Goal: Task Accomplishment & Management: Use online tool/utility

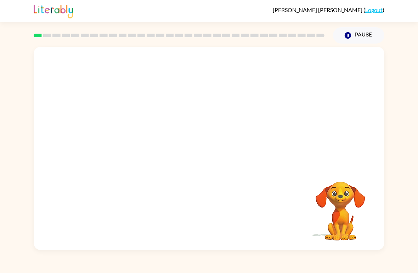
click at [189, 105] on video "Your browser must support playing .mp4 files to use Literably. Please try using…" at bounding box center [209, 107] width 350 height 120
click at [186, 104] on video "Your browser must support playing .mp4 files to use Literably. Please try using…" at bounding box center [209, 107] width 350 height 120
click at [207, 144] on div at bounding box center [208, 152] width 45 height 26
click at [205, 144] on button "button" at bounding box center [208, 152] width 45 height 26
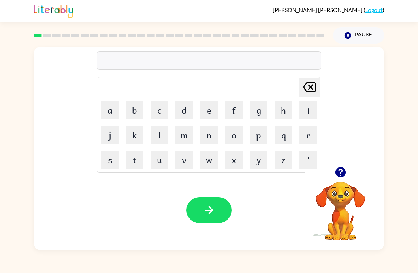
click at [212, 108] on button "e" at bounding box center [209, 110] width 18 height 18
click at [314, 85] on icon "[PERSON_NAME] last character input" at bounding box center [309, 87] width 17 height 17
click at [107, 164] on button "s" at bounding box center [110, 160] width 18 height 18
click at [211, 112] on button "e" at bounding box center [209, 110] width 18 height 18
click at [306, 131] on button "r" at bounding box center [308, 135] width 18 height 18
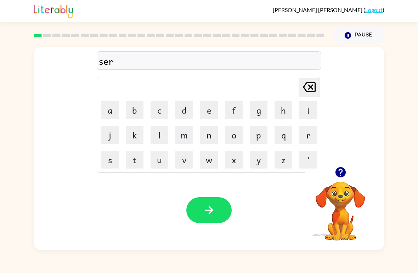
click at [337, 209] on video "Your browser must support playing .mp4 files to use Literably. Please try using…" at bounding box center [340, 206] width 71 height 71
click at [338, 172] on icon "button" at bounding box center [340, 172] width 10 height 10
click at [156, 114] on button "c" at bounding box center [159, 110] width 18 height 18
click at [156, 158] on button "u" at bounding box center [159, 160] width 18 height 18
click at [112, 153] on button "s" at bounding box center [110, 160] width 18 height 18
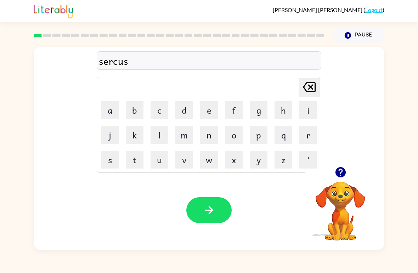
click at [200, 109] on button "e" at bounding box center [209, 110] width 18 height 18
click at [194, 205] on button "button" at bounding box center [208, 210] width 45 height 26
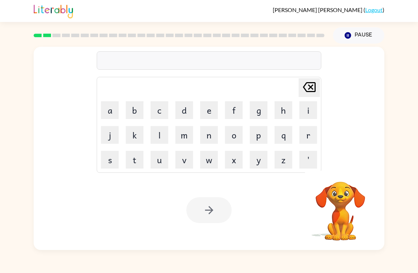
click at [160, 136] on button "l" at bounding box center [159, 135] width 18 height 18
click at [109, 108] on button "a" at bounding box center [110, 110] width 18 height 18
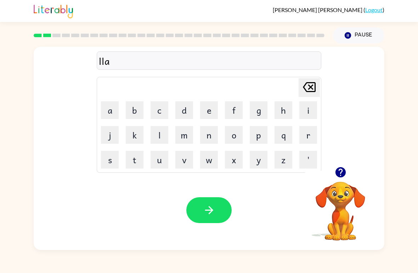
click at [209, 160] on button "w" at bounding box center [209, 160] width 18 height 18
click at [206, 136] on button "n" at bounding box center [209, 135] width 18 height 18
click at [212, 210] on icon "button" at bounding box center [209, 210] width 8 height 8
click at [211, 164] on button "w" at bounding box center [209, 160] width 18 height 18
click at [303, 109] on button "i" at bounding box center [308, 110] width 18 height 18
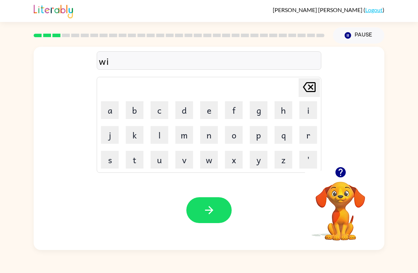
click at [160, 136] on button "l" at bounding box center [159, 135] width 18 height 18
click at [183, 108] on button "d" at bounding box center [184, 110] width 18 height 18
click at [251, 189] on div "Your browser must support playing .mp4 files to use Literably. Please try using…" at bounding box center [209, 210] width 350 height 80
click at [234, 104] on button "f" at bounding box center [234, 110] width 18 height 18
click at [297, 98] on td "i" at bounding box center [308, 110] width 24 height 24
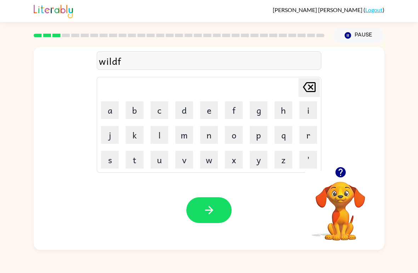
click at [303, 104] on button "i" at bounding box center [308, 110] width 18 height 18
click at [310, 137] on button "r" at bounding box center [308, 135] width 18 height 18
click at [214, 105] on button "e" at bounding box center [209, 110] width 18 height 18
click at [208, 81] on td "[PERSON_NAME] last character input" at bounding box center [209, 87] width 222 height 19
click at [203, 94] on td "[PERSON_NAME] last character input" at bounding box center [209, 87] width 222 height 19
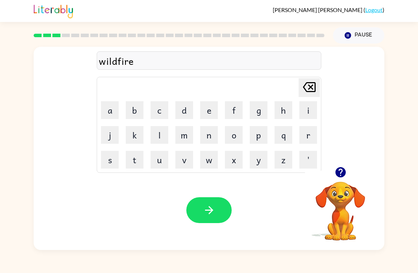
click at [204, 205] on icon "button" at bounding box center [209, 210] width 12 height 12
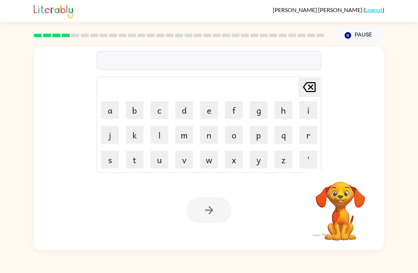
click at [101, 156] on button "s" at bounding box center [110, 160] width 18 height 18
click at [131, 166] on button "t" at bounding box center [135, 160] width 18 height 18
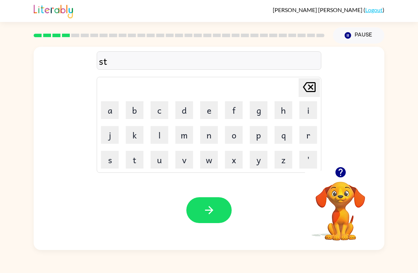
click at [301, 128] on button "r" at bounding box center [308, 135] width 18 height 18
click at [227, 128] on button "o" at bounding box center [234, 135] width 18 height 18
click at [166, 104] on button "c" at bounding box center [159, 110] width 18 height 18
click at [138, 127] on button "k" at bounding box center [135, 135] width 18 height 18
click at [200, 205] on button "button" at bounding box center [208, 210] width 45 height 26
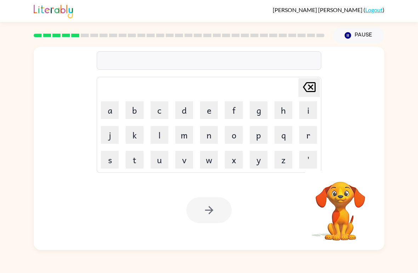
click at [157, 113] on button "c" at bounding box center [159, 110] width 18 height 18
click at [231, 141] on button "o" at bounding box center [234, 135] width 18 height 18
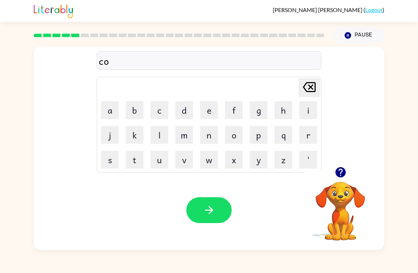
click at [108, 106] on button "a" at bounding box center [110, 110] width 18 height 18
click at [313, 90] on icon "[PERSON_NAME] last character input" at bounding box center [309, 87] width 17 height 17
click at [314, 127] on button "r" at bounding box center [308, 135] width 18 height 18
click at [108, 111] on button "a" at bounding box center [110, 110] width 18 height 18
click at [250, 110] on button "g" at bounding box center [259, 110] width 18 height 18
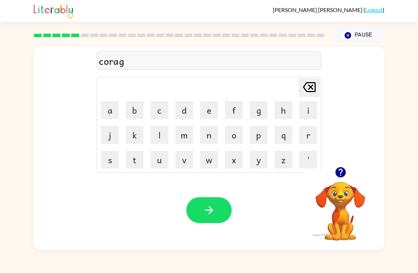
click at [200, 109] on button "e" at bounding box center [209, 110] width 18 height 18
click at [110, 160] on button "s" at bounding box center [110, 160] width 18 height 18
click at [198, 214] on button "button" at bounding box center [208, 210] width 45 height 26
click at [304, 135] on button "r" at bounding box center [308, 135] width 18 height 18
click at [214, 104] on button "e" at bounding box center [209, 110] width 18 height 18
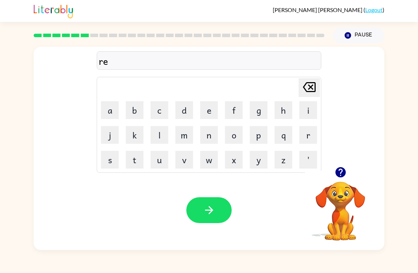
click at [124, 142] on td "k" at bounding box center [134, 135] width 24 height 24
click at [131, 163] on button "t" at bounding box center [135, 160] width 18 height 18
click at [306, 104] on button "i" at bounding box center [308, 110] width 18 height 18
click at [304, 131] on button "r" at bounding box center [308, 135] width 18 height 18
click at [204, 107] on button "e" at bounding box center [209, 110] width 18 height 18
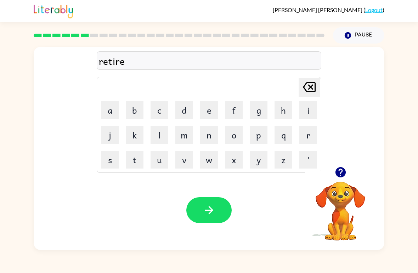
click at [185, 137] on button "m" at bounding box center [184, 135] width 18 height 18
click at [210, 129] on button "n" at bounding box center [209, 135] width 18 height 18
click at [132, 161] on button "t" at bounding box center [135, 160] width 18 height 18
click at [217, 214] on button "button" at bounding box center [208, 210] width 45 height 26
click at [139, 155] on button "t" at bounding box center [135, 160] width 18 height 18
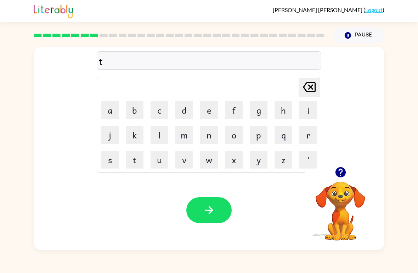
click at [306, 109] on button "i" at bounding box center [308, 110] width 18 height 18
click at [160, 105] on button "c" at bounding box center [159, 110] width 18 height 18
click at [168, 136] on button "l" at bounding box center [159, 135] width 18 height 18
click at [211, 114] on button "e" at bounding box center [209, 110] width 18 height 18
click at [308, 86] on icon "[PERSON_NAME] last character input" at bounding box center [309, 87] width 17 height 17
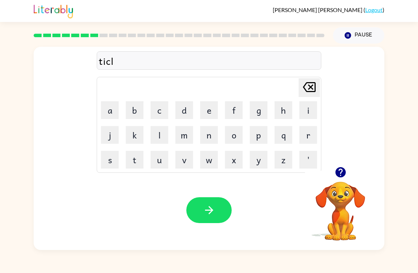
click at [307, 86] on icon "[PERSON_NAME] last character input" at bounding box center [309, 87] width 17 height 17
click at [126, 123] on td "k" at bounding box center [134, 135] width 24 height 24
click at [133, 132] on button "k" at bounding box center [135, 135] width 18 height 18
click at [164, 131] on button "l" at bounding box center [159, 135] width 18 height 18
click at [207, 115] on button "e" at bounding box center [209, 110] width 18 height 18
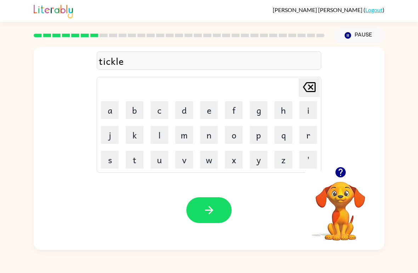
click at [200, 205] on button "button" at bounding box center [208, 210] width 45 height 26
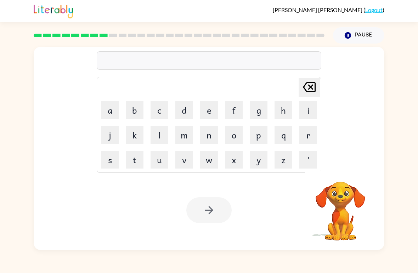
click at [113, 158] on button "s" at bounding box center [110, 160] width 18 height 18
click at [252, 137] on button "p" at bounding box center [259, 135] width 18 height 18
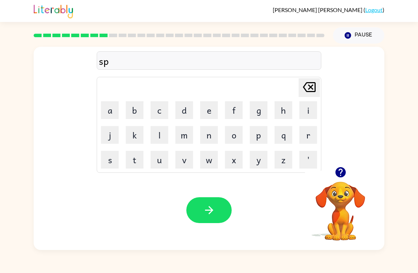
click at [207, 110] on button "e" at bounding box center [209, 110] width 18 height 18
click at [161, 110] on button "c" at bounding box center [159, 110] width 18 height 18
click at [130, 161] on button "t" at bounding box center [135, 160] width 18 height 18
click at [107, 114] on button "a" at bounding box center [110, 110] width 18 height 18
click at [163, 110] on button "c" at bounding box center [159, 110] width 18 height 18
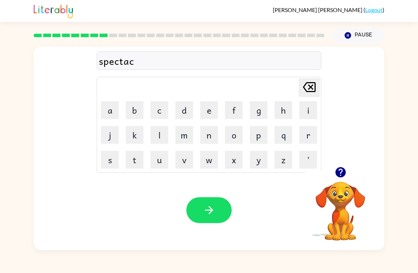
click at [133, 137] on button "k" at bounding box center [135, 135] width 18 height 18
click at [156, 138] on button "l" at bounding box center [159, 135] width 18 height 18
click at [206, 110] on button "e" at bounding box center [209, 110] width 18 height 18
click at [186, 201] on div "Your browser must support playing .mp4 files to use Literably. Please try using…" at bounding box center [209, 210] width 350 height 80
click at [189, 205] on button "button" at bounding box center [208, 210] width 45 height 26
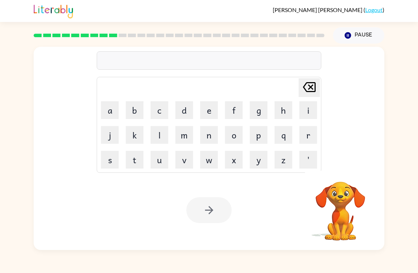
click at [362, 37] on button "Pause Pause" at bounding box center [358, 35] width 51 height 16
